Goal: Find specific page/section: Find specific page/section

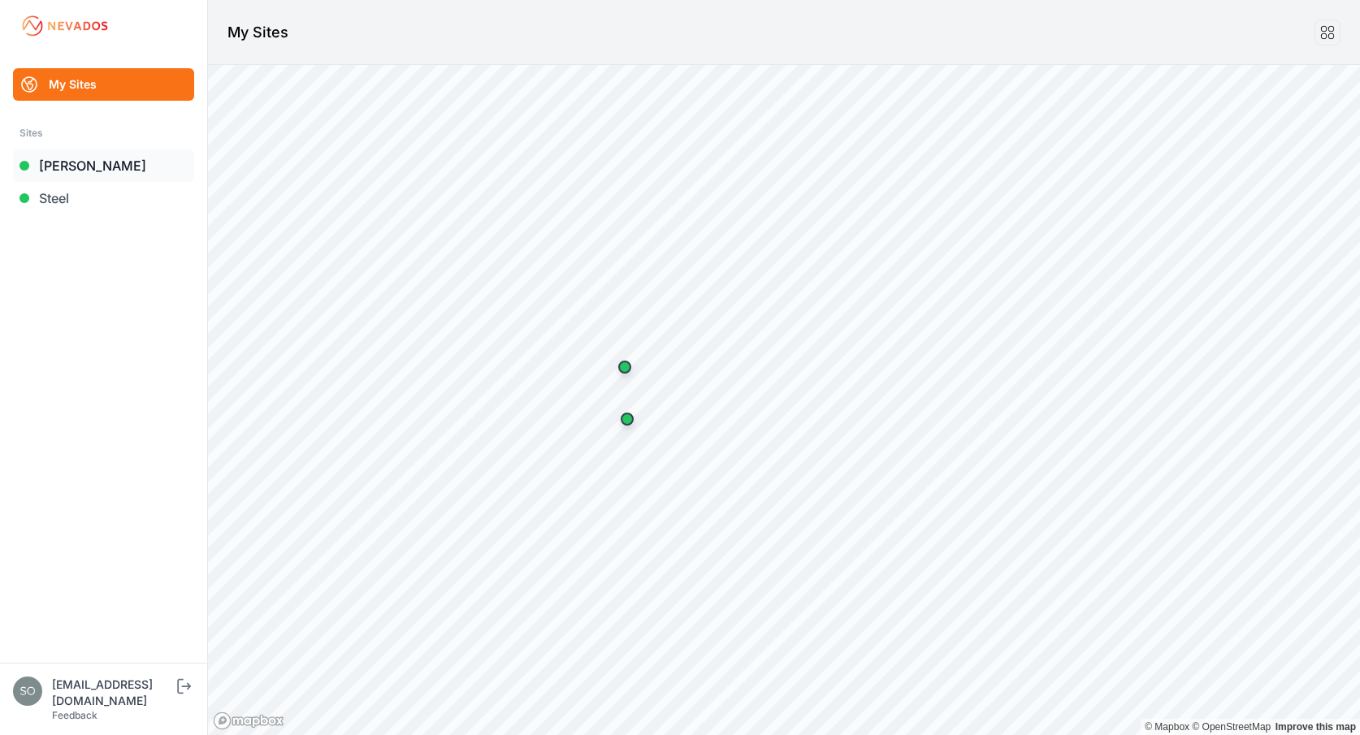
click at [108, 171] on link "[PERSON_NAME]" at bounding box center [103, 166] width 181 height 33
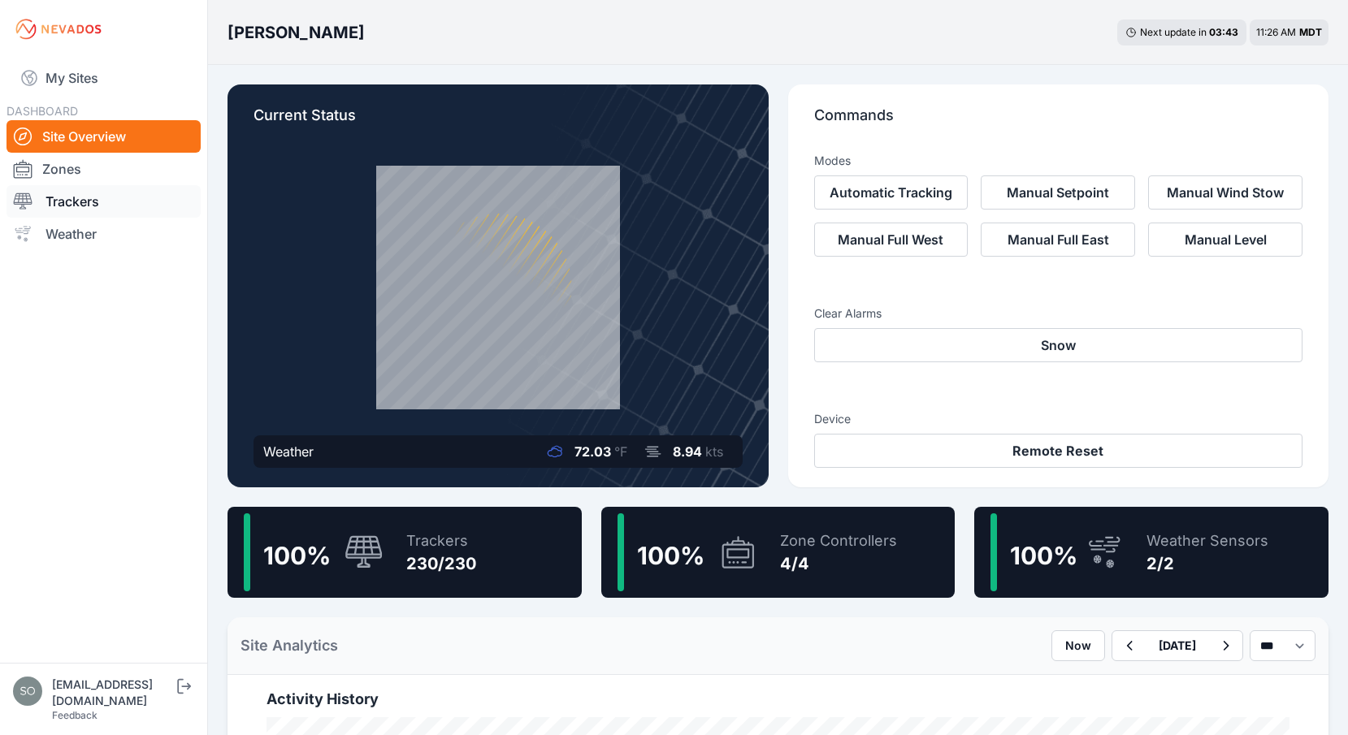
click at [111, 205] on link "Trackers" at bounding box center [104, 201] width 194 height 33
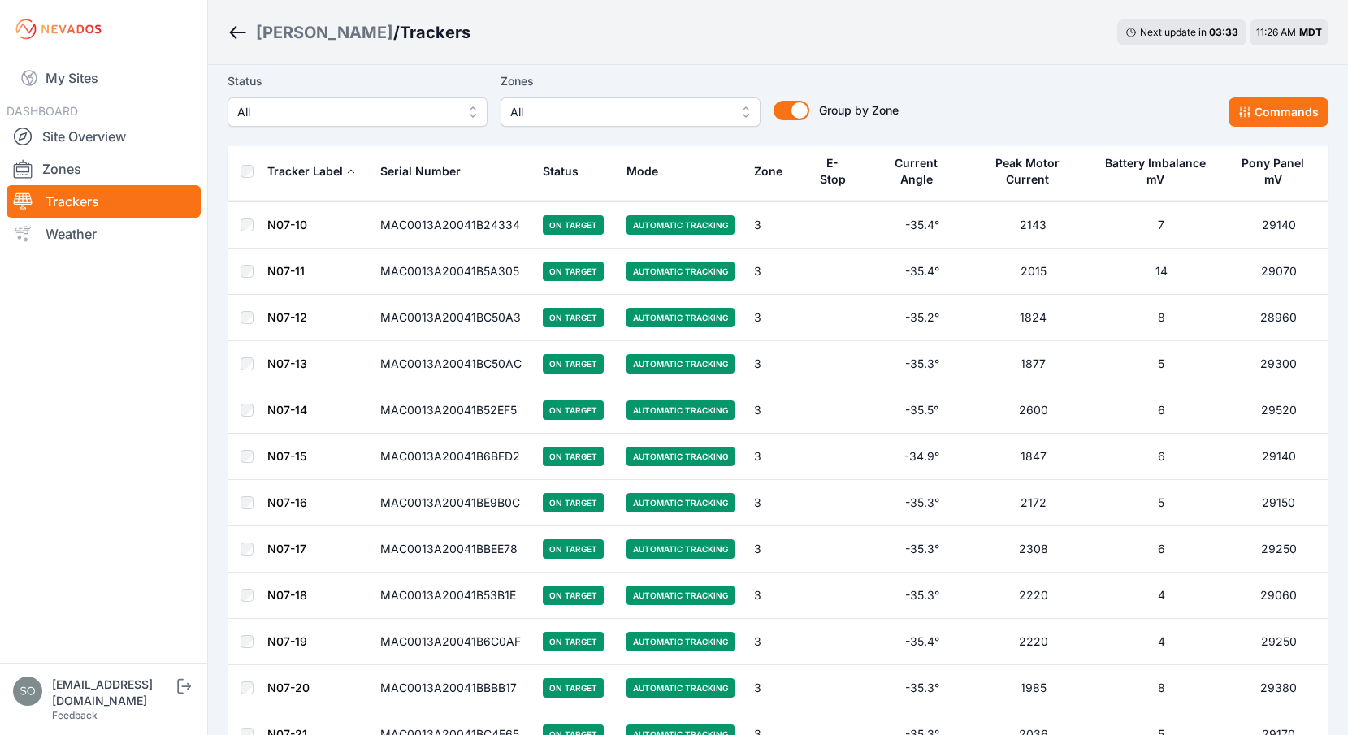
scroll to position [6501, 0]
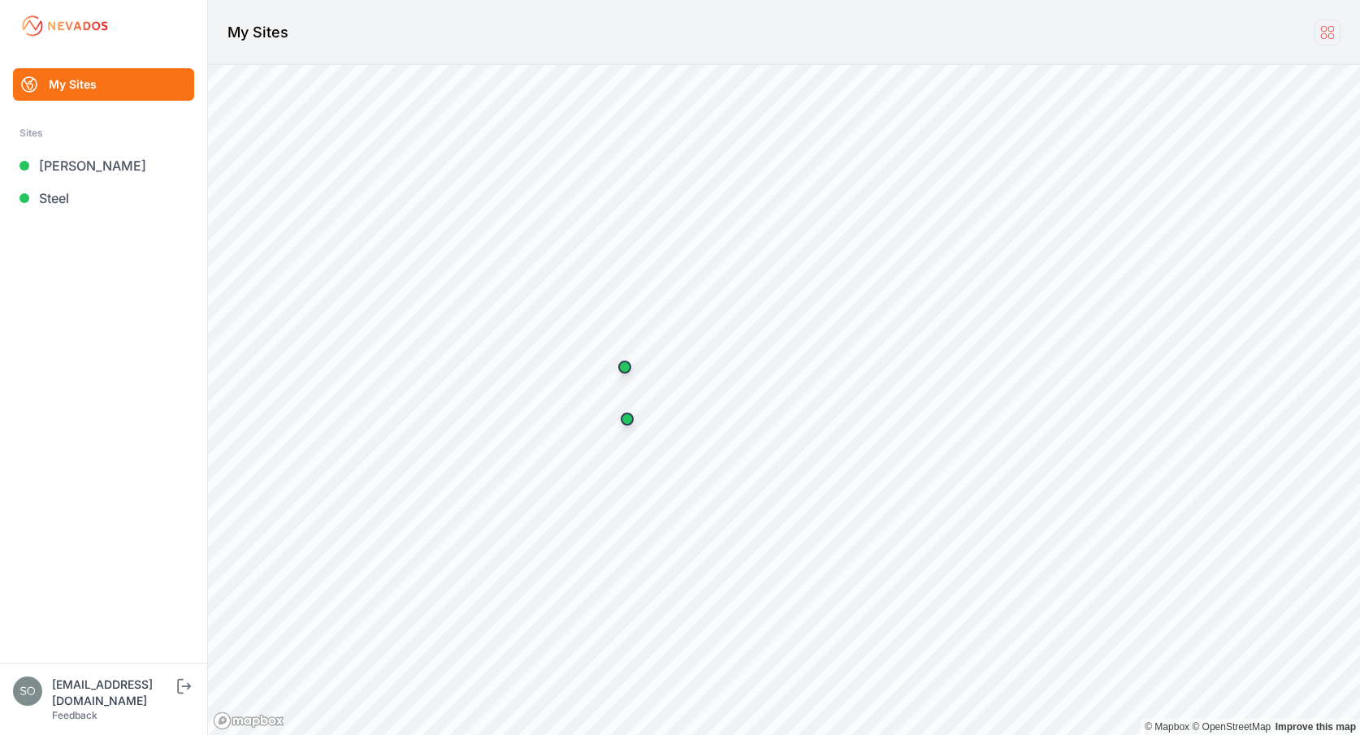
click at [1324, 35] on icon at bounding box center [1328, 33] width 18 height 18
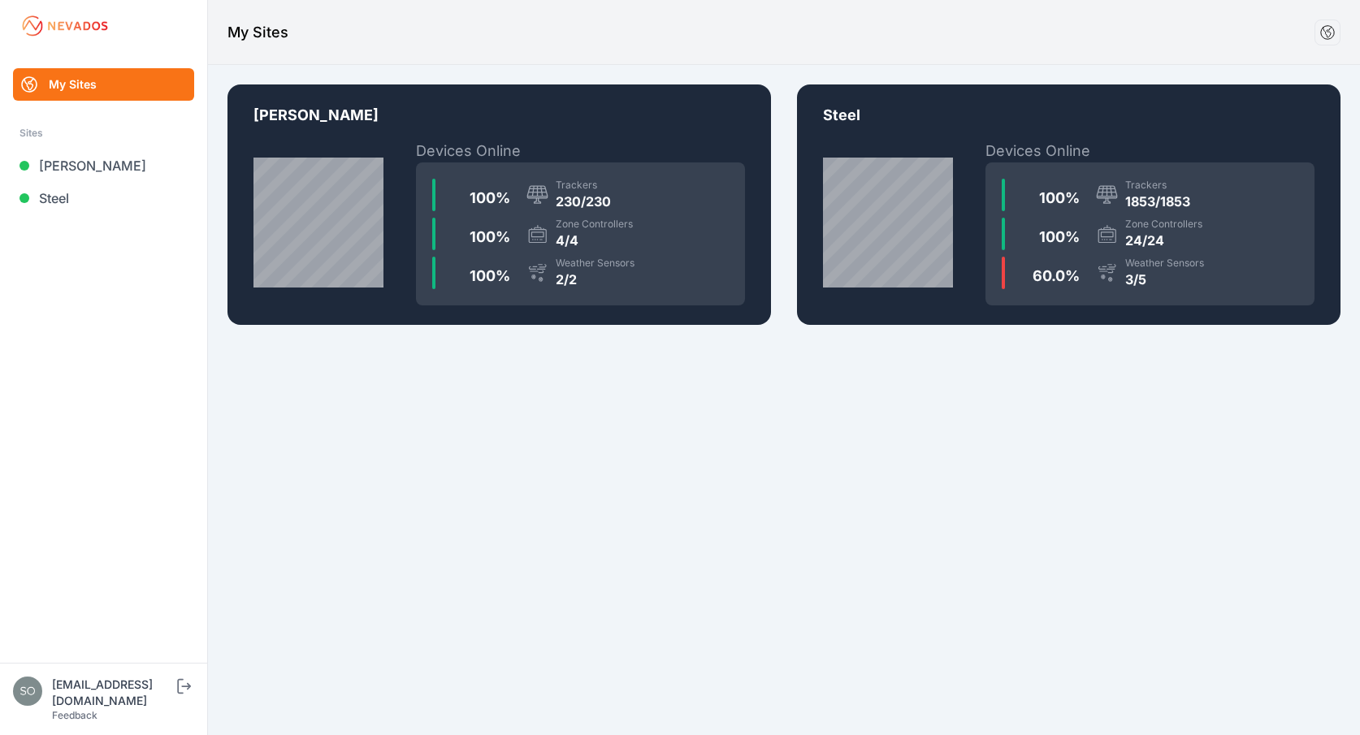
click at [39, 703] on img at bounding box center [27, 691] width 29 height 29
click at [182, 696] on icon "submit" at bounding box center [184, 687] width 20 height 20
